Goal: Information Seeking & Learning: Get advice/opinions

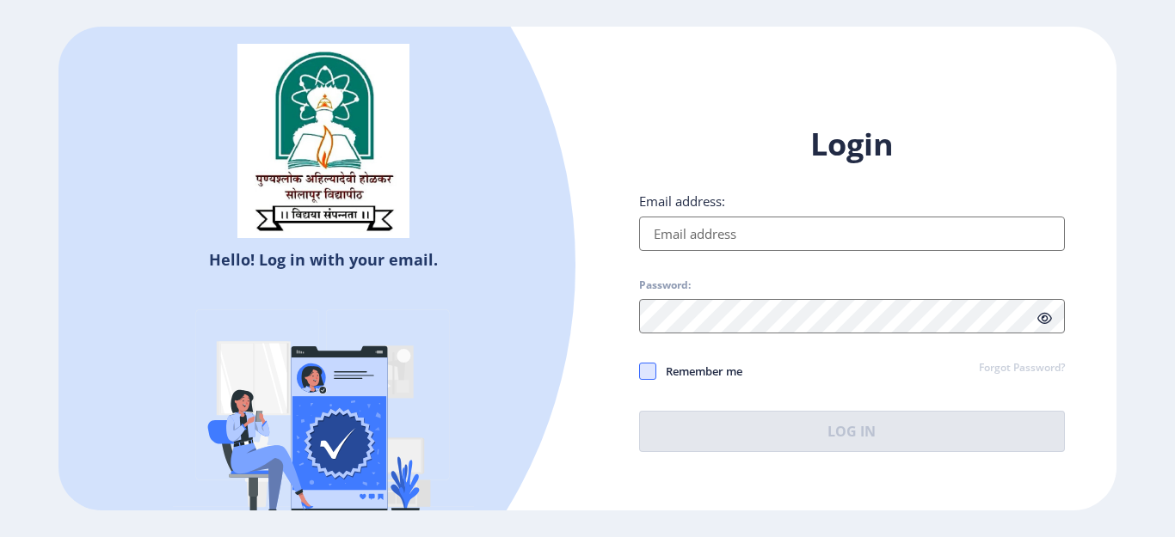
type input "[EMAIL_ADDRESS][DOMAIN_NAME]"
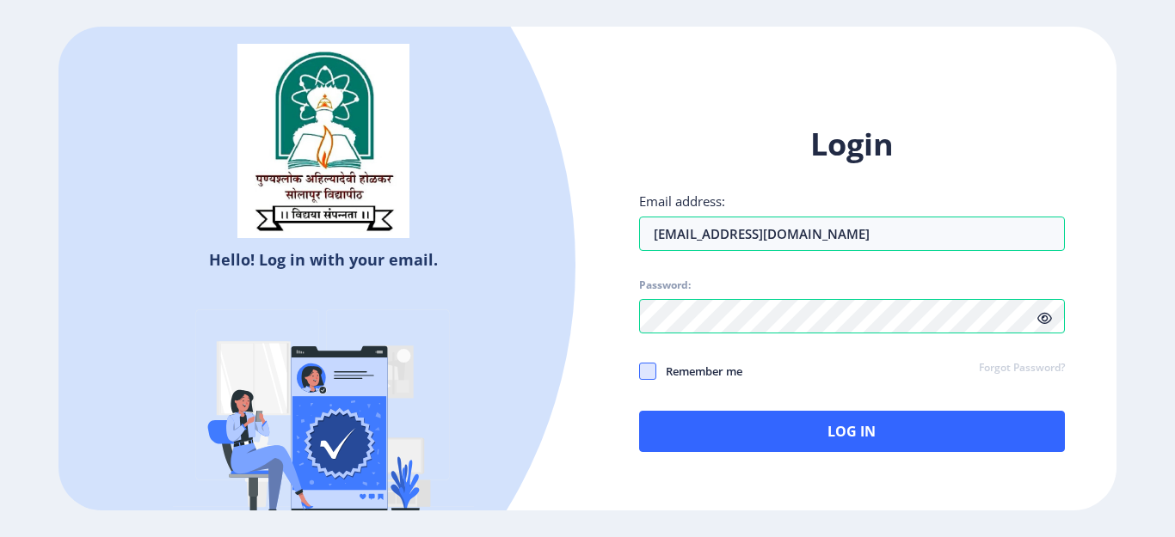
click at [645, 368] on span at bounding box center [647, 371] width 17 height 17
click at [640, 372] on input "Remember me" at bounding box center [639, 372] width 1 height 1
checkbox input "true"
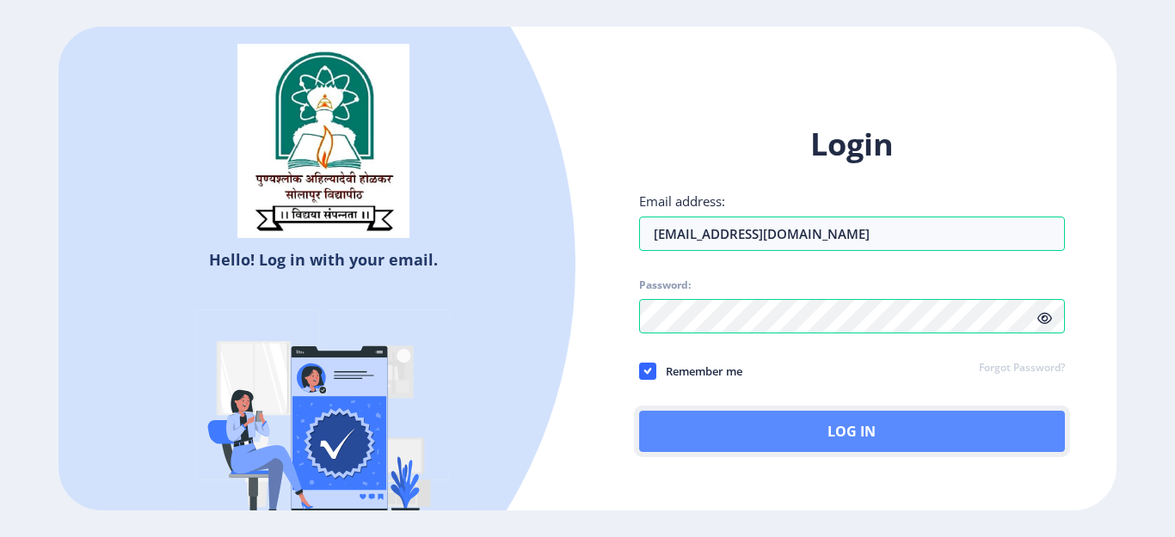
click at [752, 439] on button "Log In" at bounding box center [852, 431] width 426 height 41
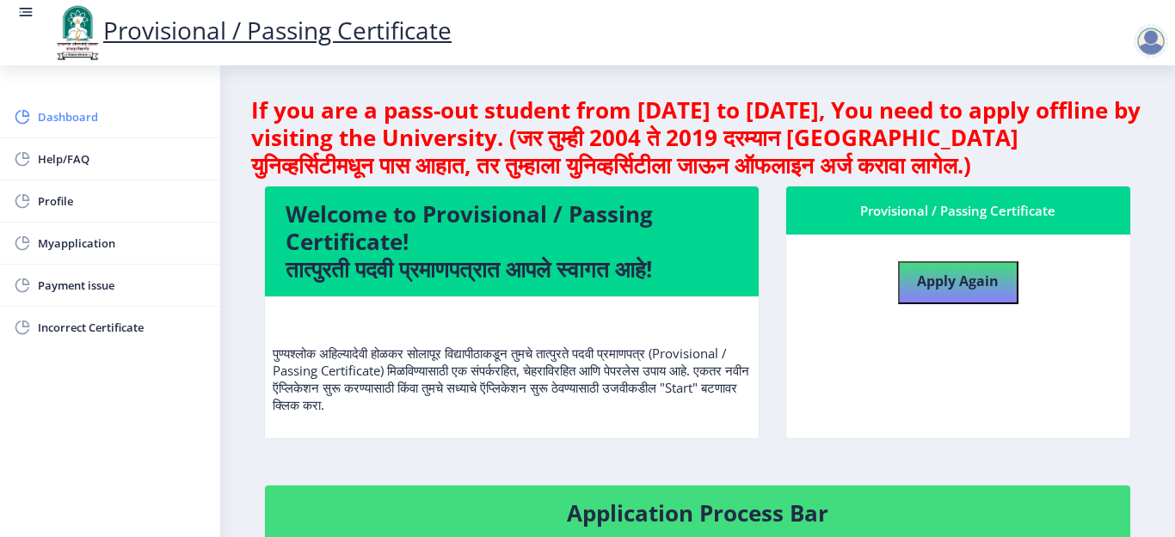
click at [68, 129] on link "Dashboard" at bounding box center [110, 116] width 220 height 41
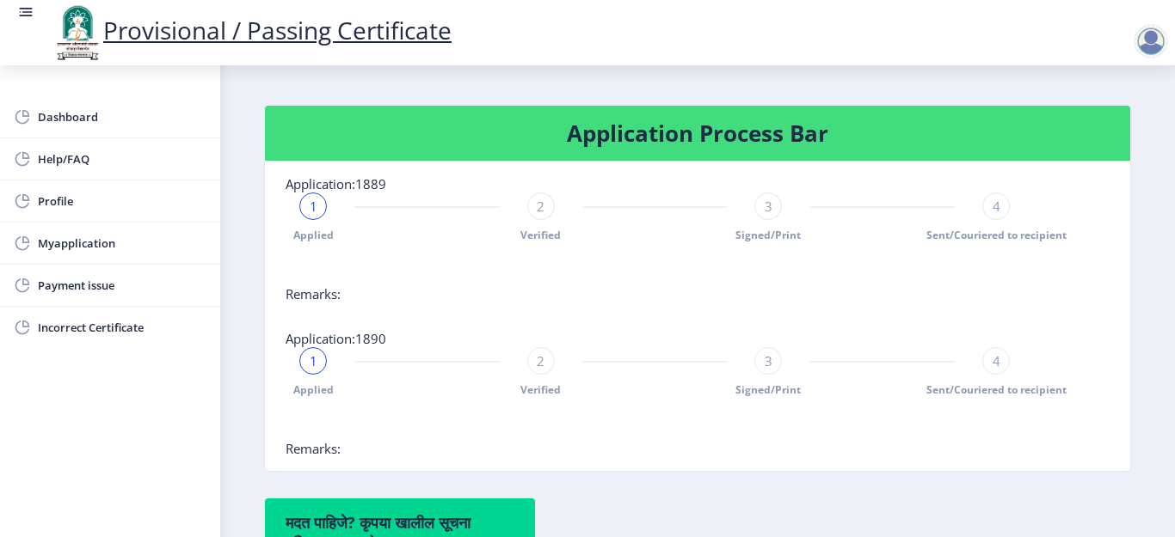
scroll to position [351, 0]
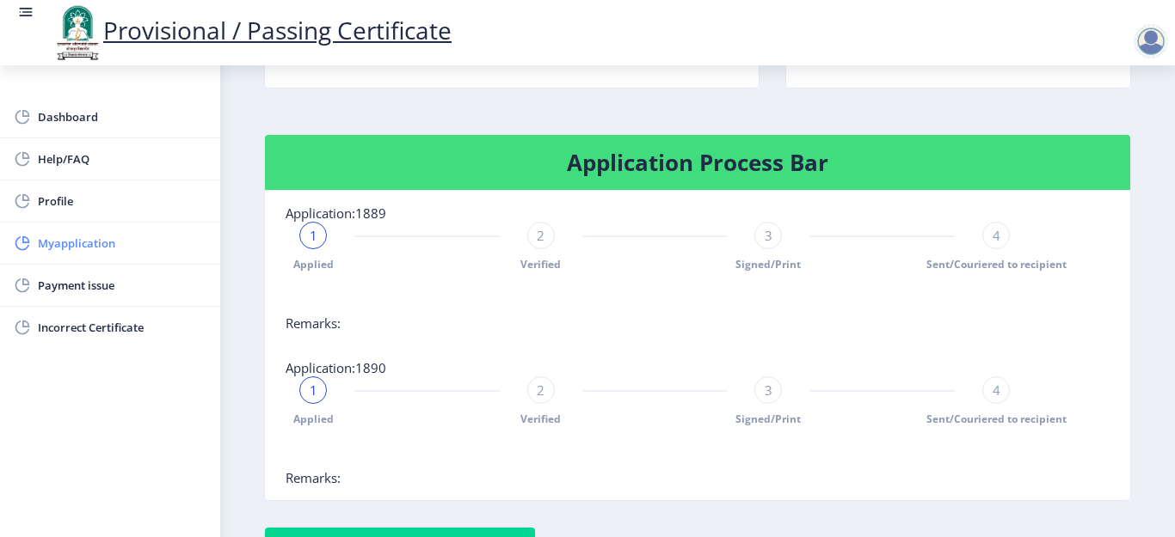
click at [64, 245] on span "Myapplication" at bounding box center [122, 243] width 169 height 21
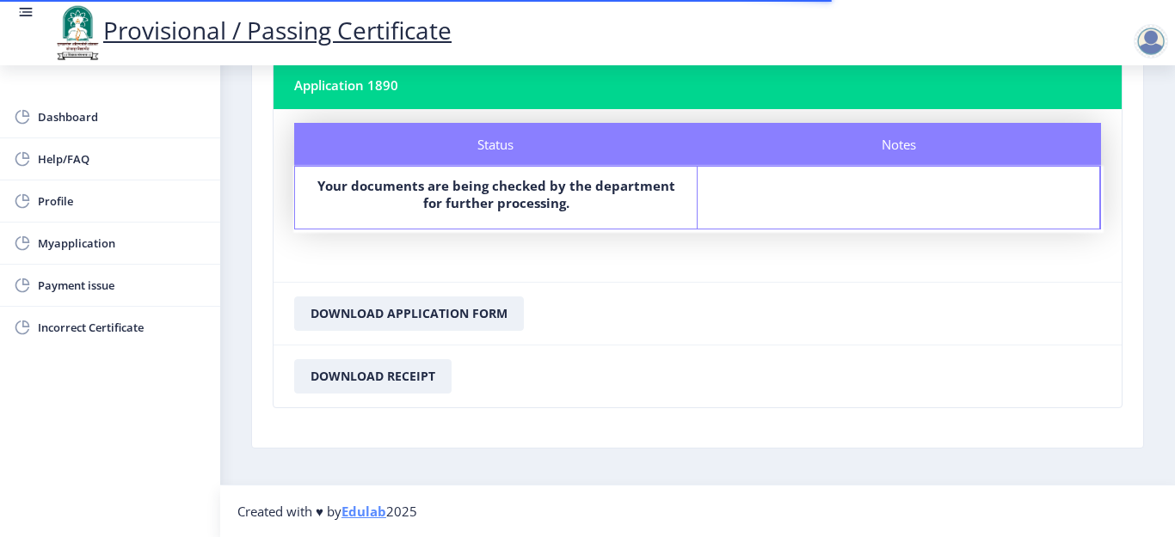
scroll to position [57, 0]
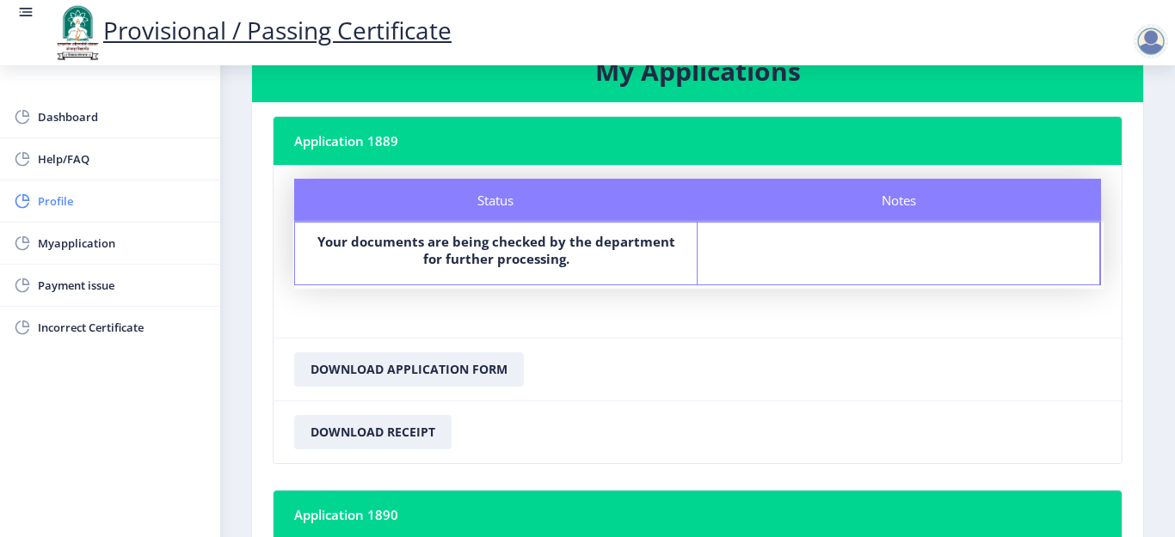
click at [53, 194] on span "Profile" at bounding box center [122, 201] width 169 height 21
select select
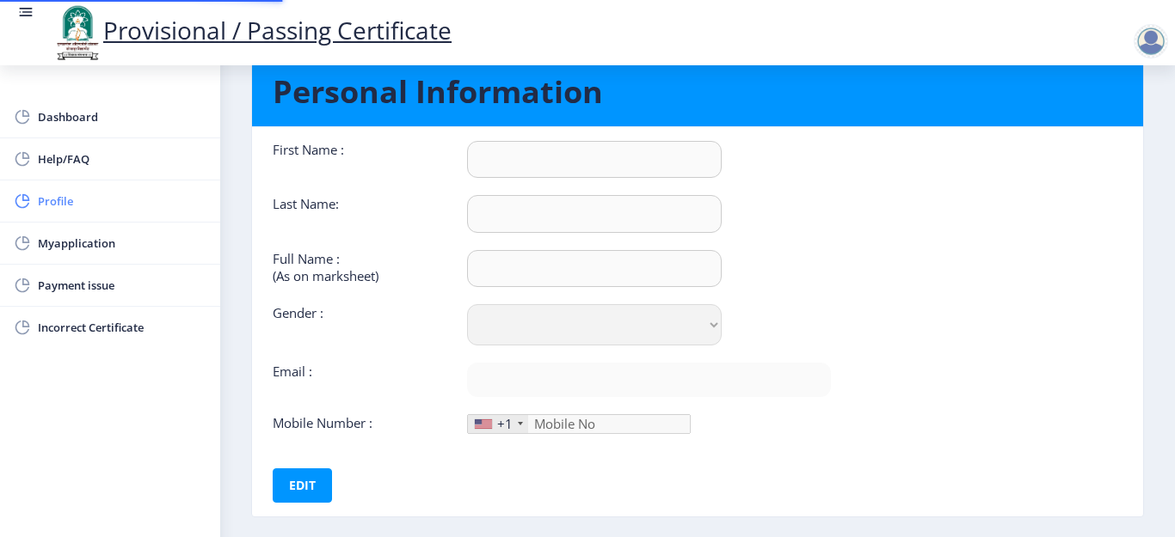
type input "[PERSON_NAME]"
type input "[PERSON_NAME] [PERSON_NAME]"
select select "[DEMOGRAPHIC_DATA]"
type input "[EMAIL_ADDRESS][DOMAIN_NAME]"
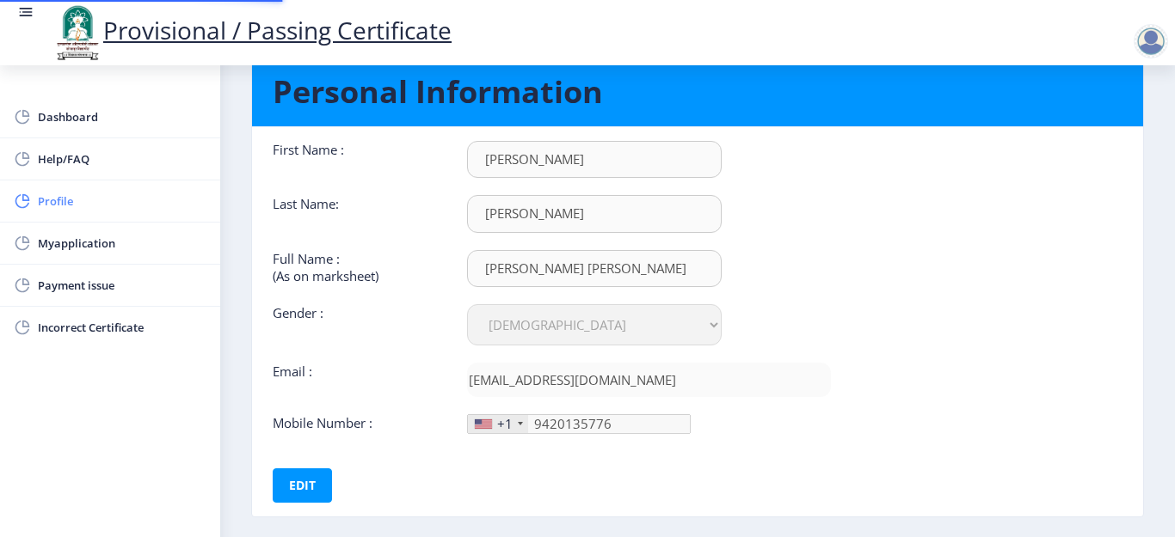
type input "[PHONE_NUMBER]"
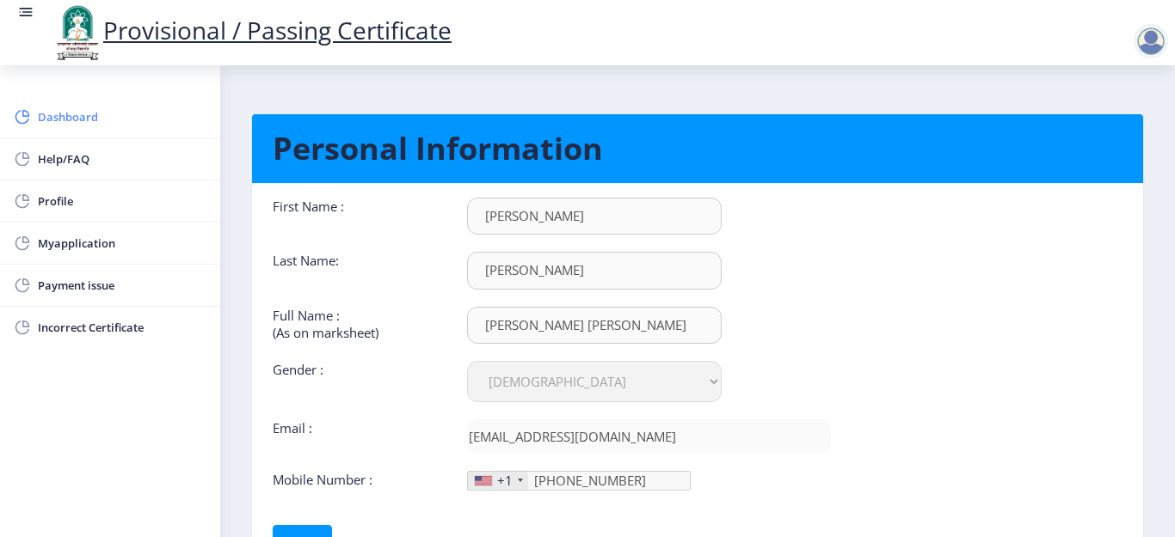
click at [64, 119] on span "Dashboard" at bounding box center [122, 117] width 169 height 21
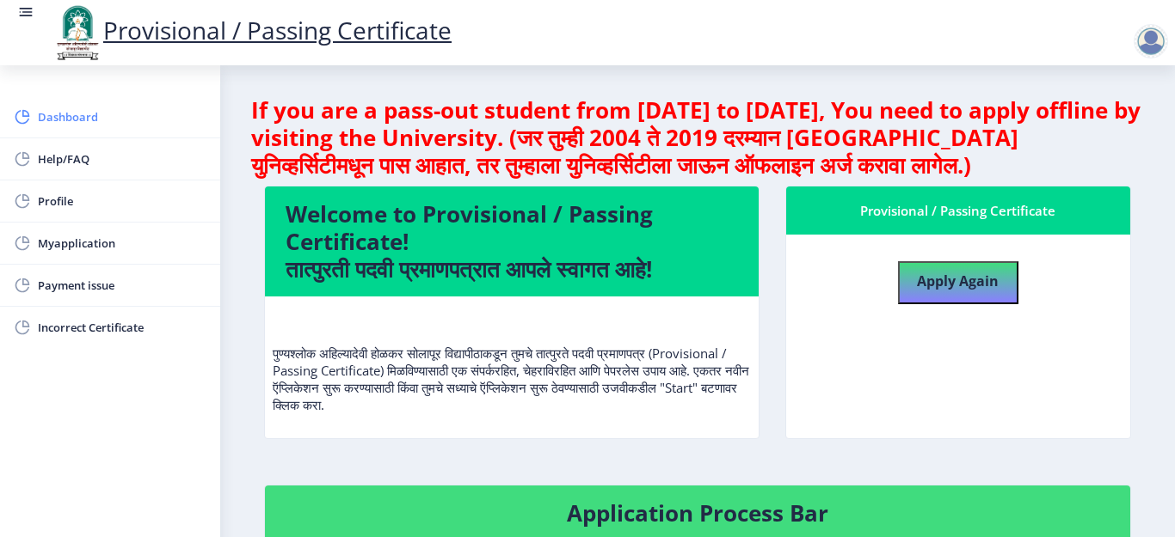
click at [54, 118] on span "Dashboard" at bounding box center [122, 117] width 169 height 21
click at [79, 284] on span "Payment issue" at bounding box center [122, 285] width 169 height 21
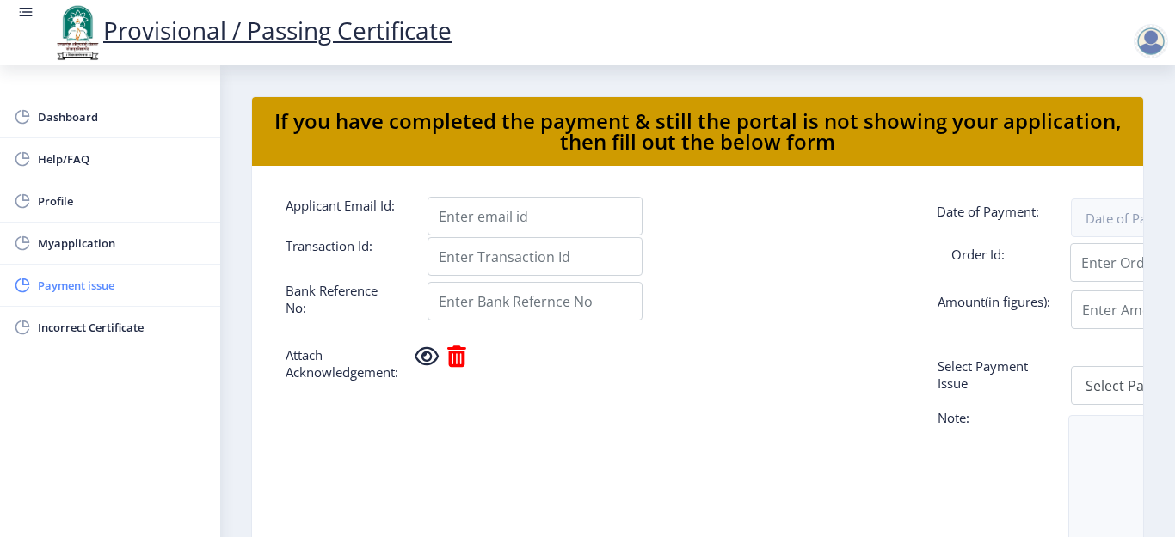
click at [94, 280] on span "Payment issue" at bounding box center [122, 285] width 169 height 21
click at [81, 243] on span "Myapplication" at bounding box center [122, 243] width 169 height 21
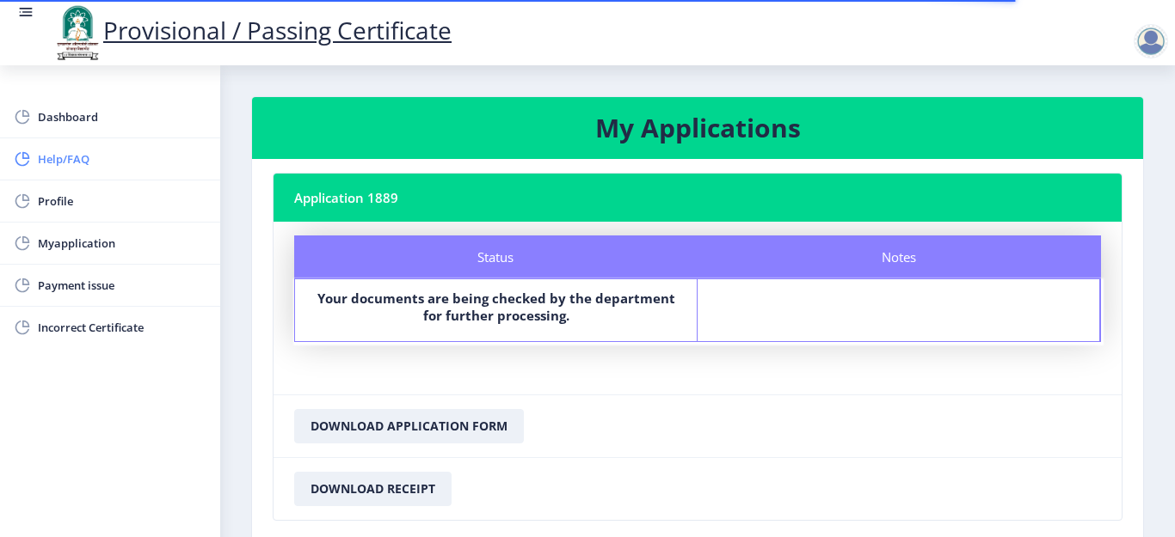
click at [75, 157] on span "Help/FAQ" at bounding box center [122, 159] width 169 height 21
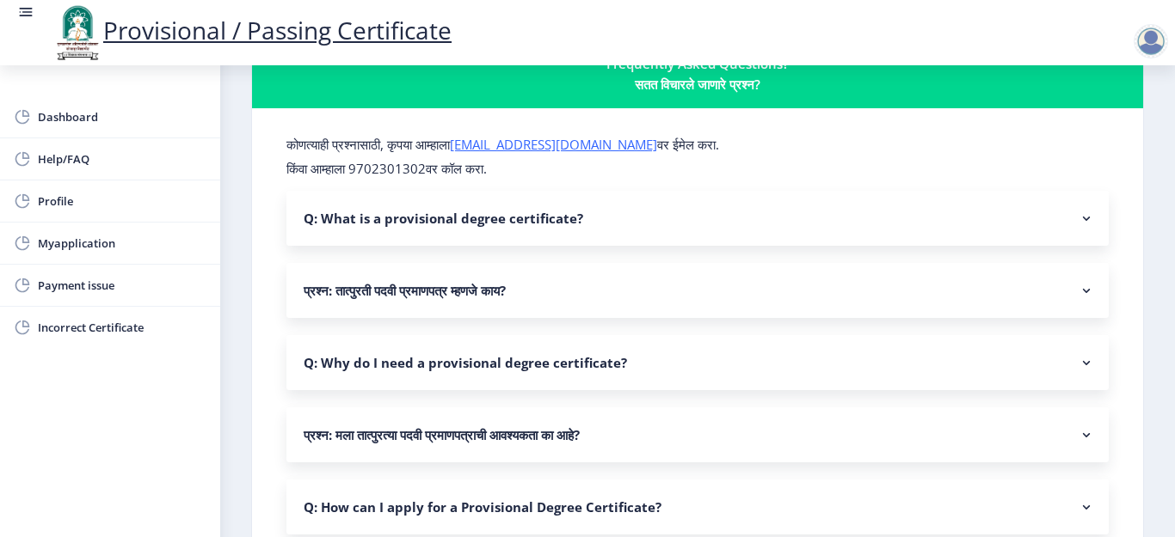
scroll to position [86, 0]
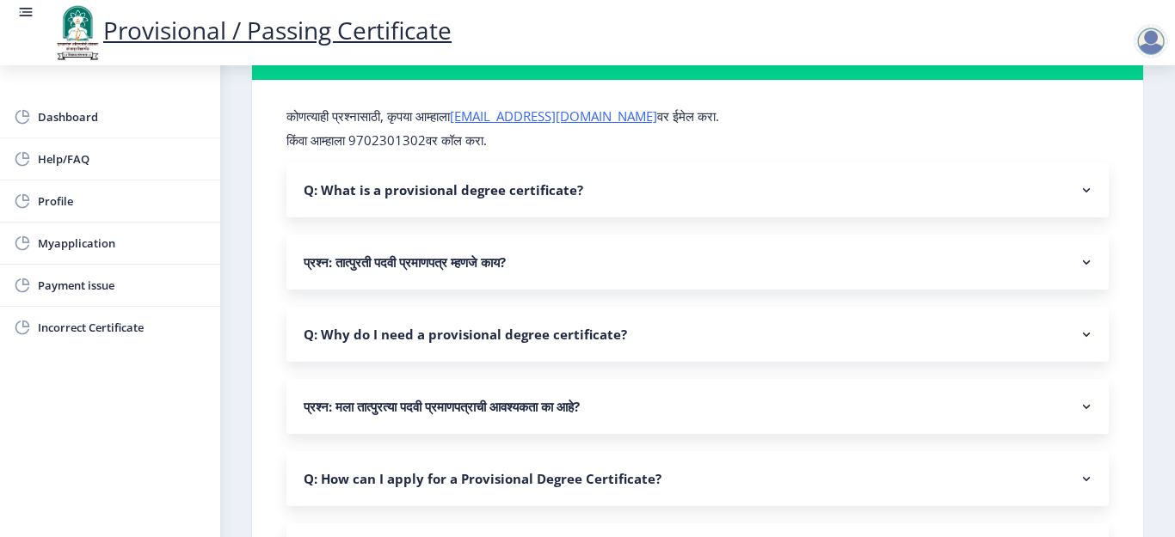
click at [597, 423] on nb-accordion-item-header "प्रश्न: मला तात्पुरत्या पदवी प्रमाणपत्राची आवश्यकता का आहे?" at bounding box center [697, 406] width 822 height 55
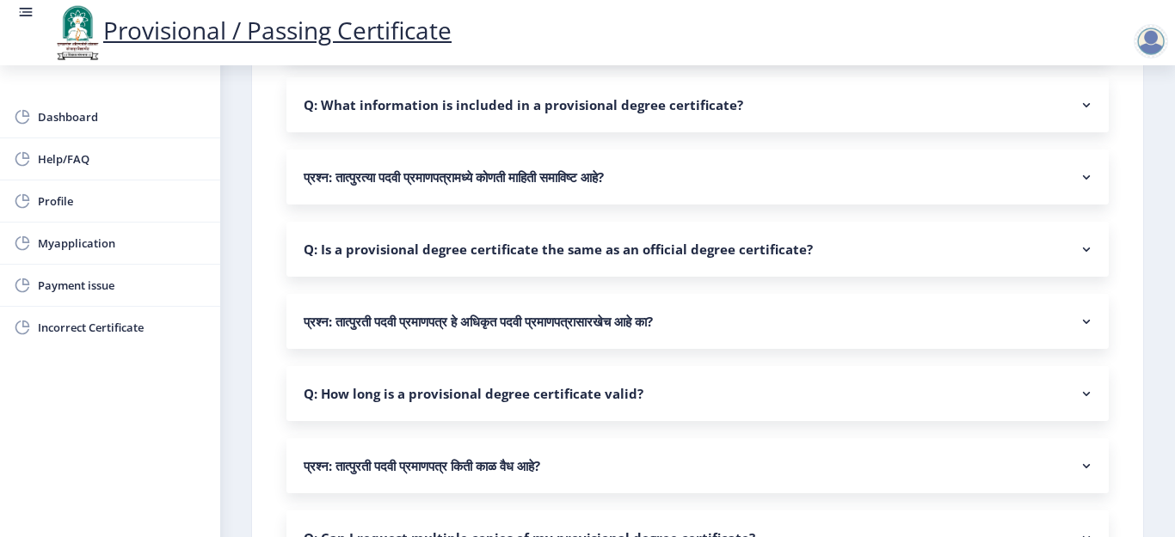
scroll to position [774, 0]
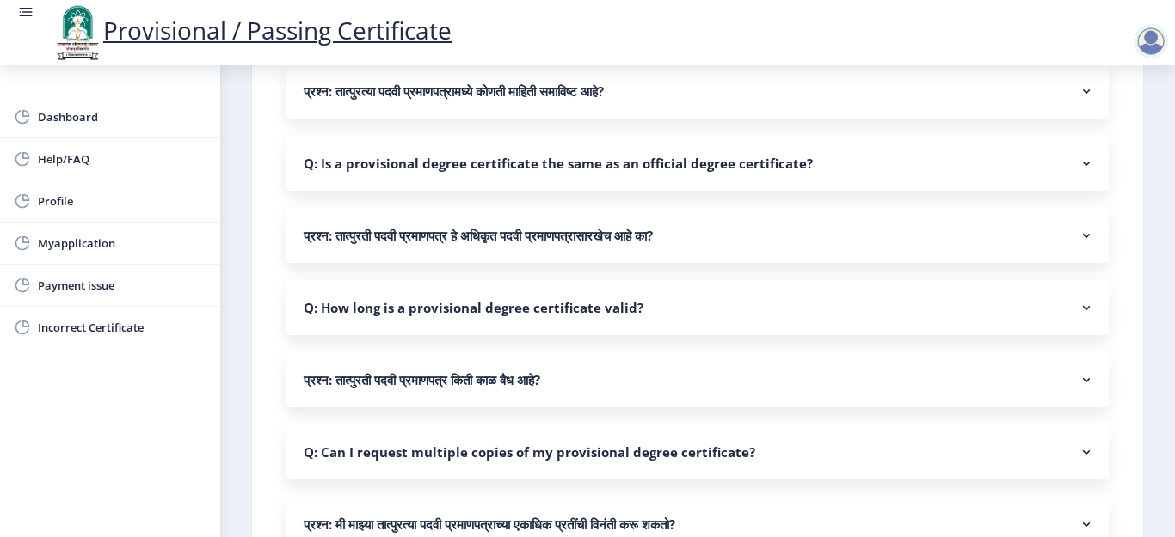
click at [500, 389] on nb-accordion-item-header "प्रश्न: तात्पुरती पदवी प्रमाणपत्र किती काळ वैध आहे?" at bounding box center [697, 380] width 822 height 55
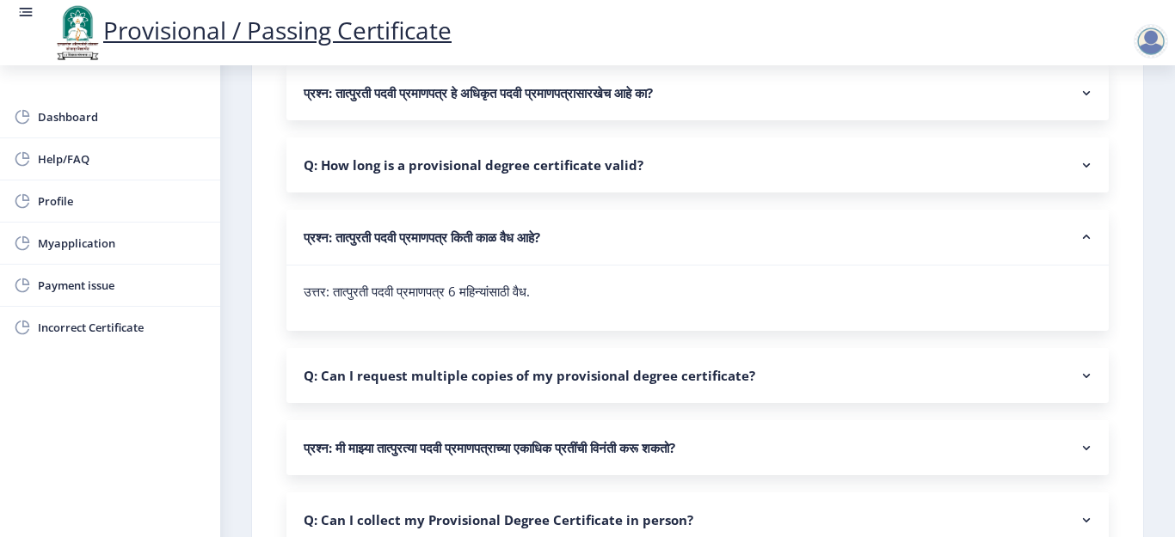
scroll to position [946, 0]
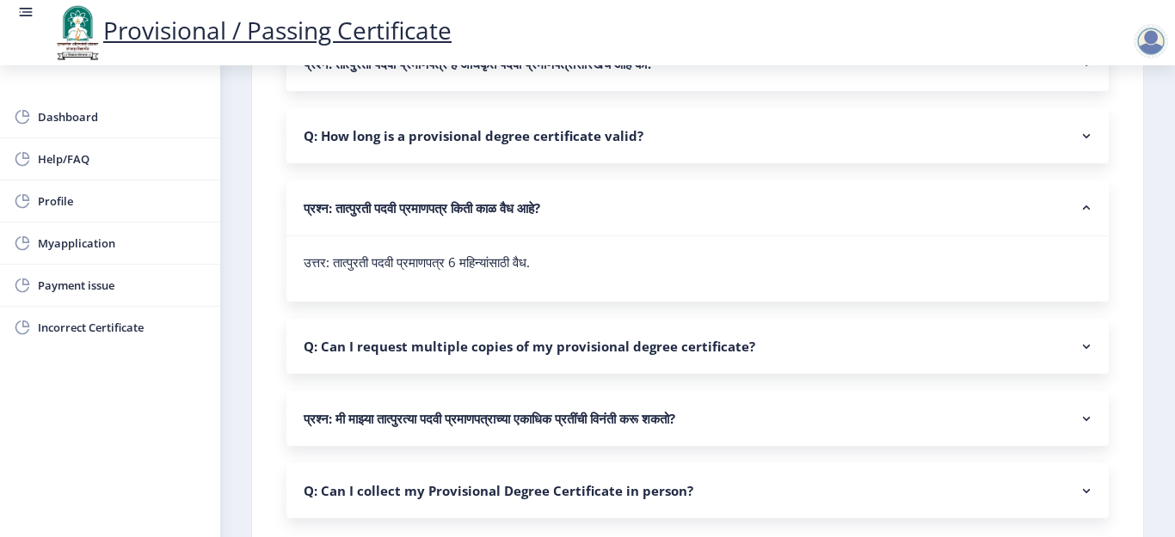
click at [697, 427] on nb-accordion-item-header "प्रश्न: मी माझ्या तात्पुरत्या पदवी प्रमाणपत्राच्या एकाधिक प्रतींची विनंती करू श…" at bounding box center [697, 418] width 822 height 55
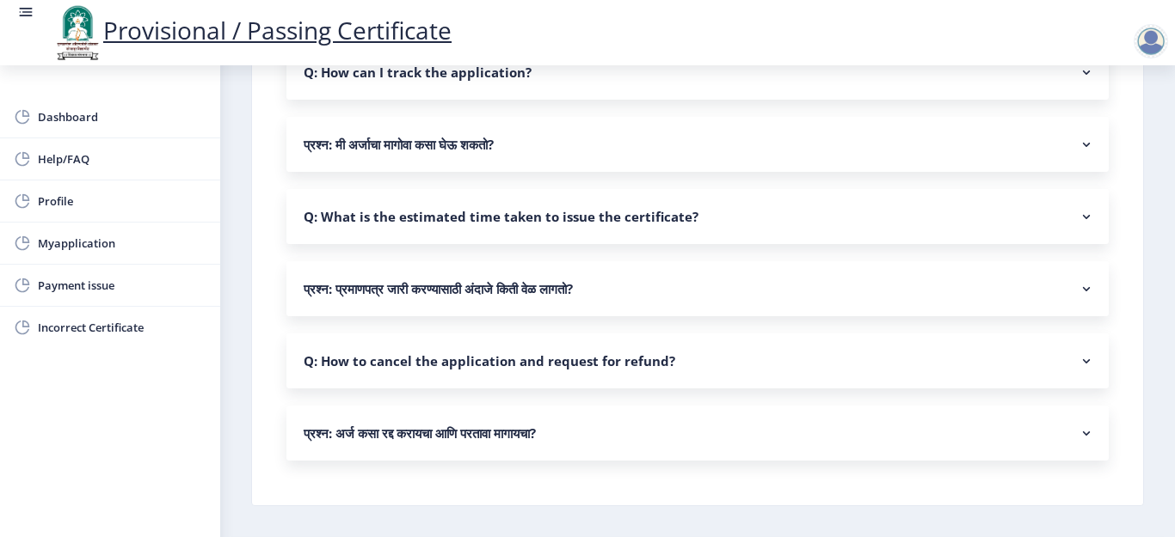
scroll to position [1778, 0]
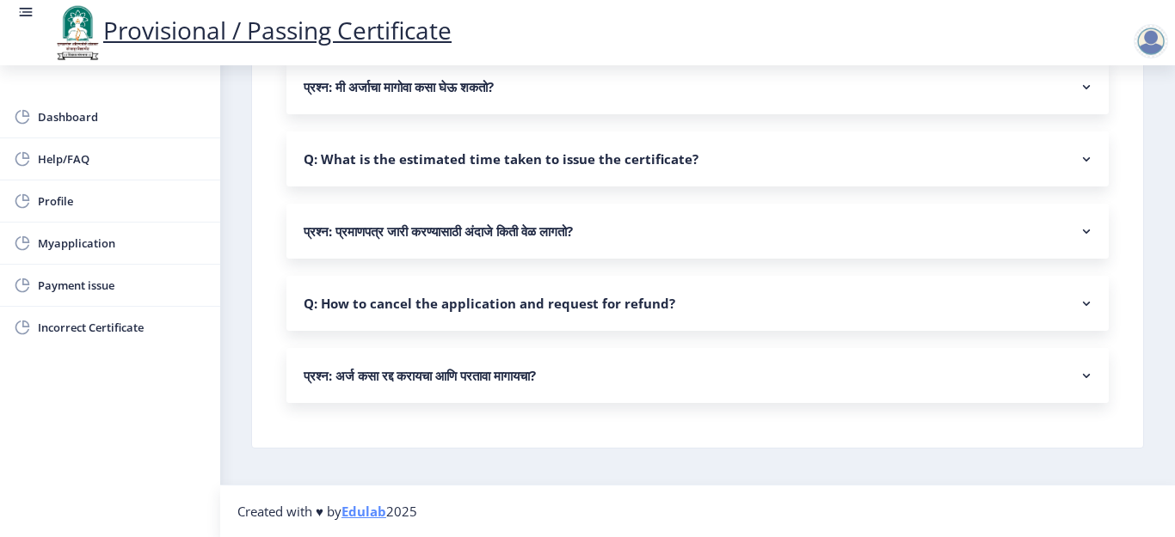
click at [697, 382] on nb-accordion-item-header "प्रश्न: अर्ज कसा रद्द करायचा आणि परतावा मागायचा?" at bounding box center [697, 375] width 822 height 55
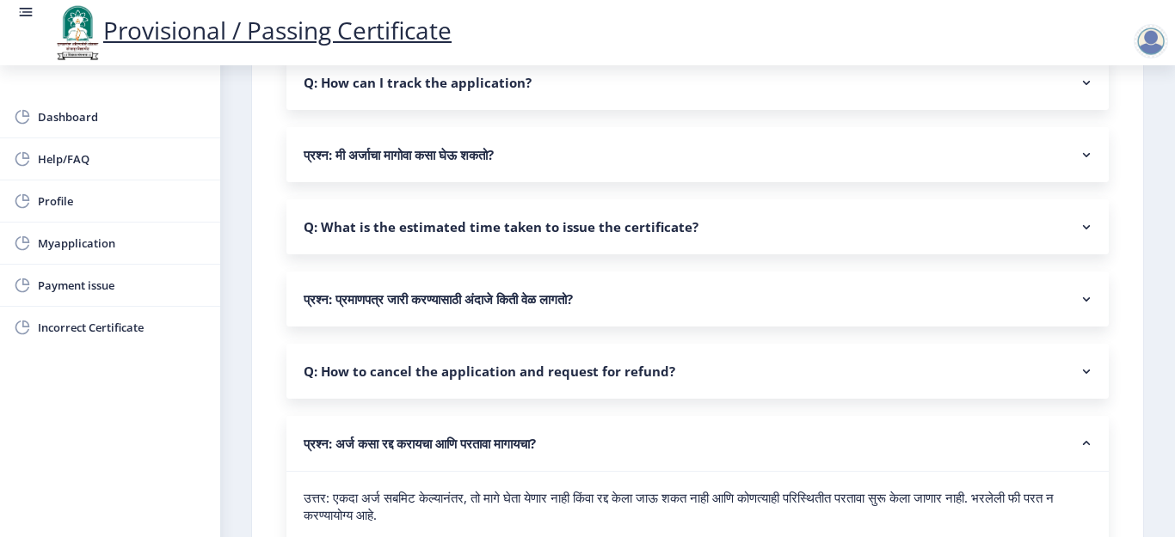
scroll to position [1692, 0]
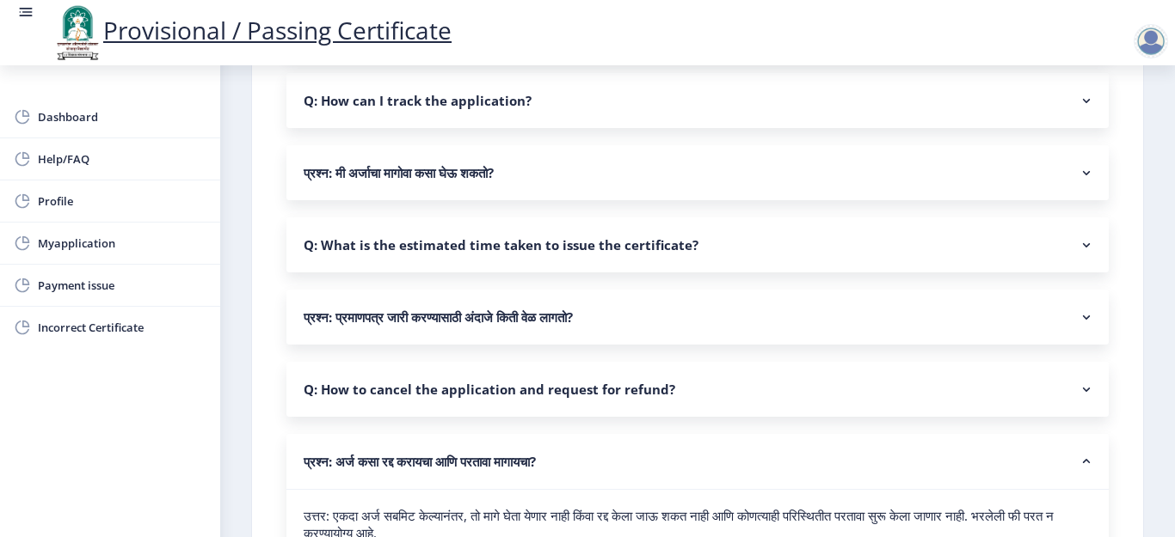
click at [467, 322] on nb-accordion-item-header "प्रश्न: प्रमाणपत्र जारी करण्यासाठी अंदाजे किती वेळ लागतो?" at bounding box center [697, 317] width 822 height 55
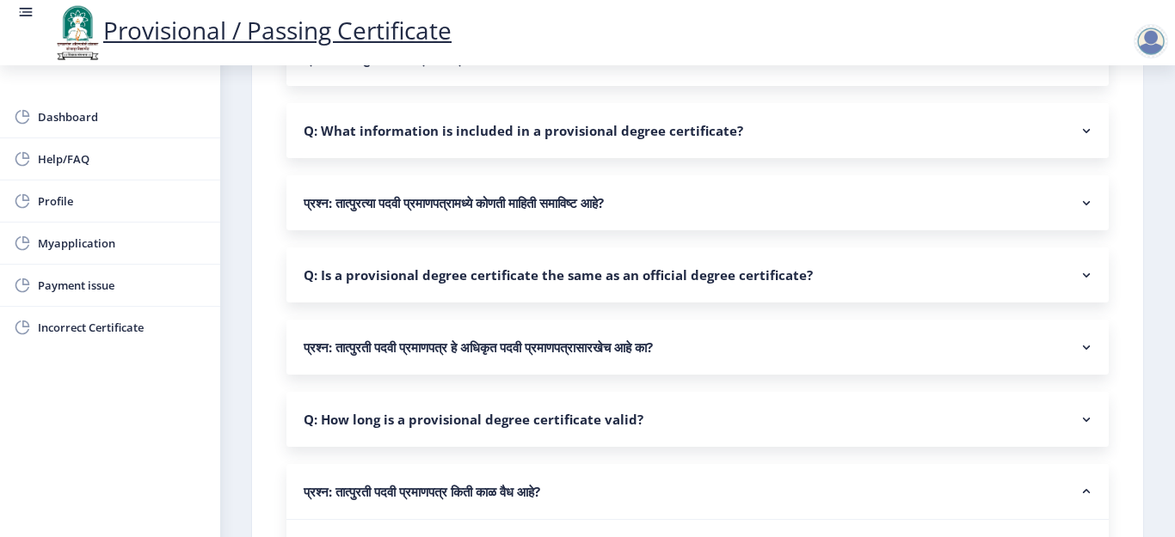
scroll to position [660, 0]
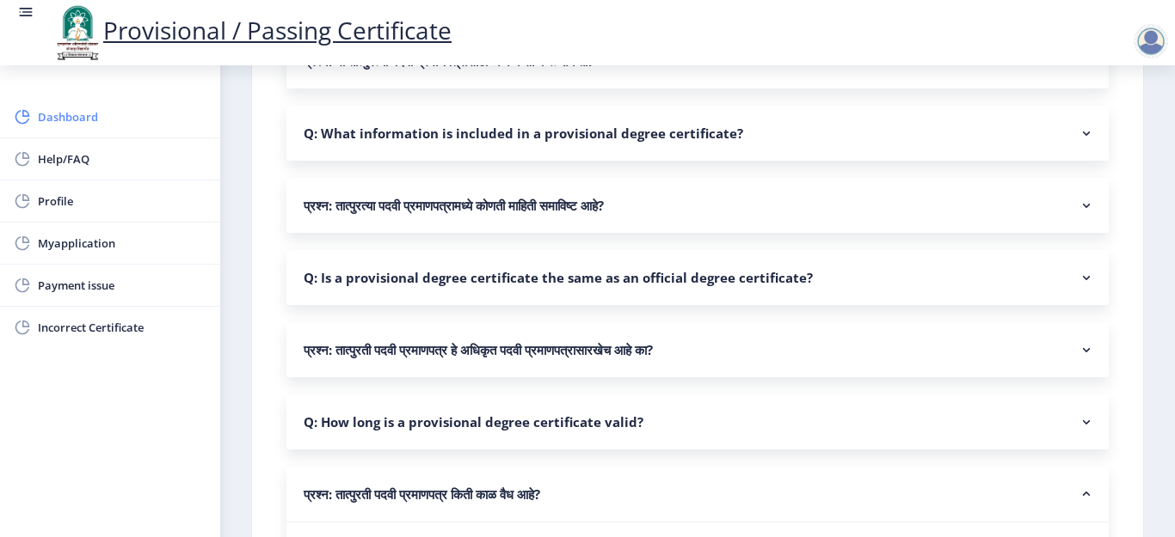
click at [95, 124] on span "Dashboard" at bounding box center [122, 117] width 169 height 21
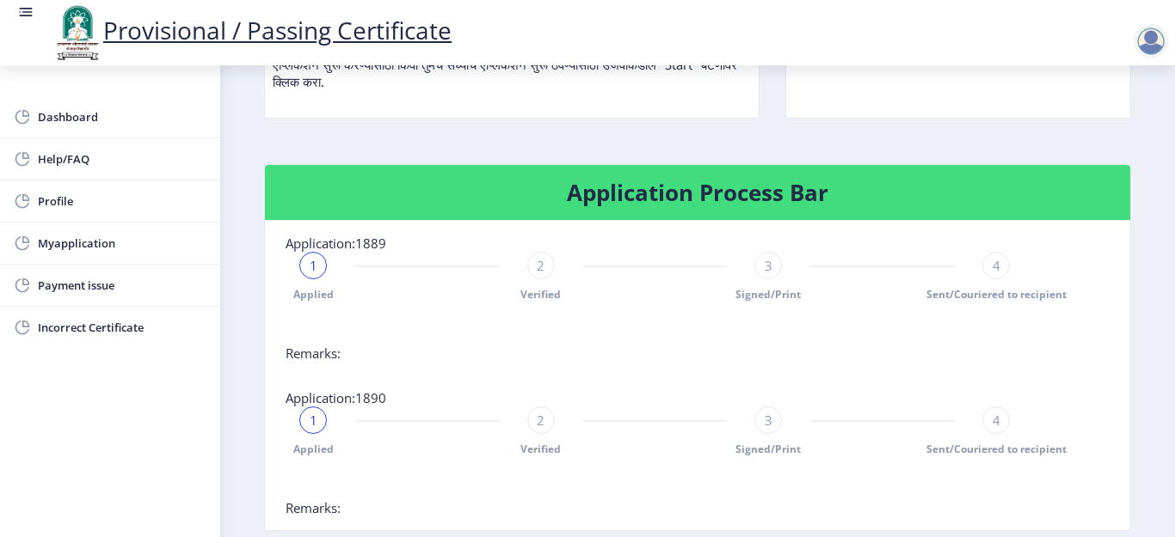
scroll to position [351, 0]
